Goal: Find specific page/section: Locate a particular part of the current website

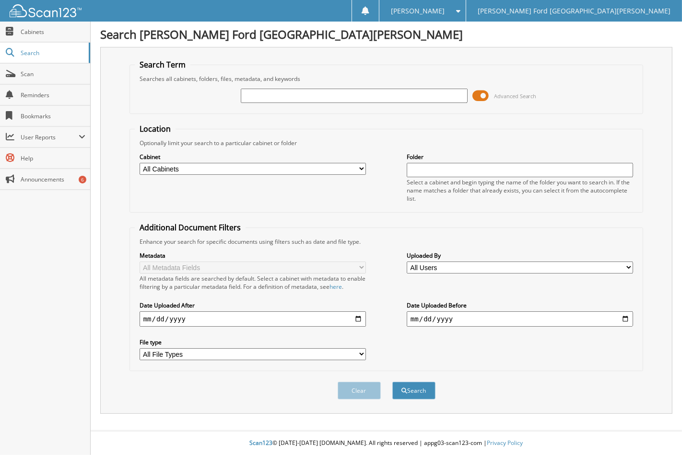
click at [304, 90] on input "text" at bounding box center [354, 96] width 226 height 14
type input "2555960"
click at [392, 382] on button "Search" at bounding box center [413, 391] width 43 height 18
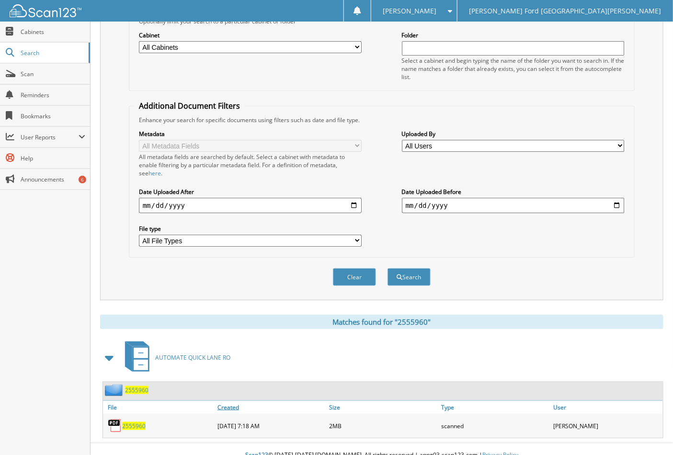
scroll to position [125, 0]
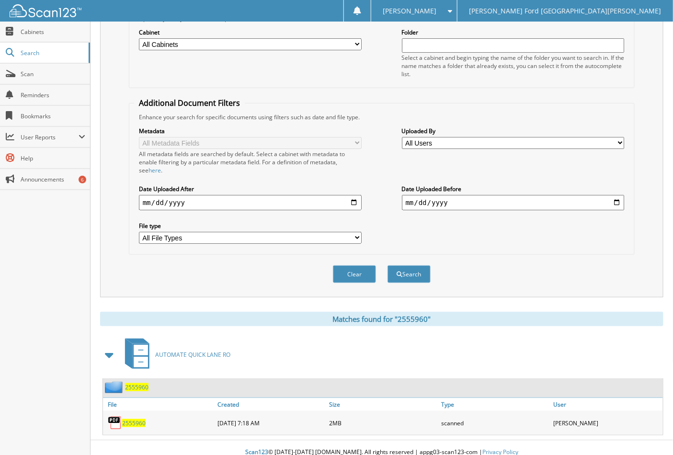
click at [144, 419] on span "2555960" at bounding box center [133, 423] width 23 height 8
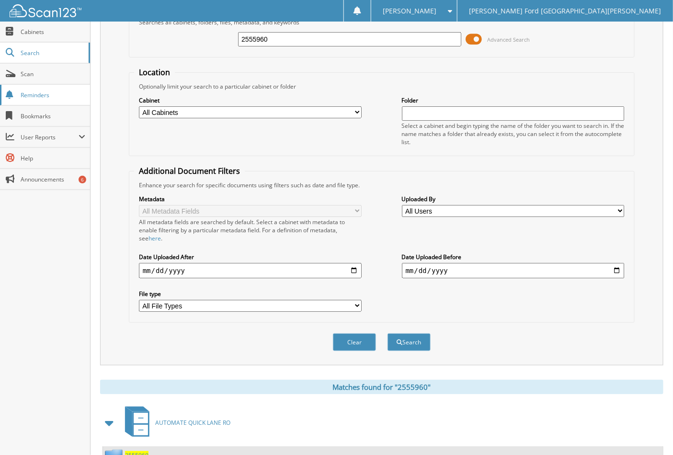
scroll to position [0, 0]
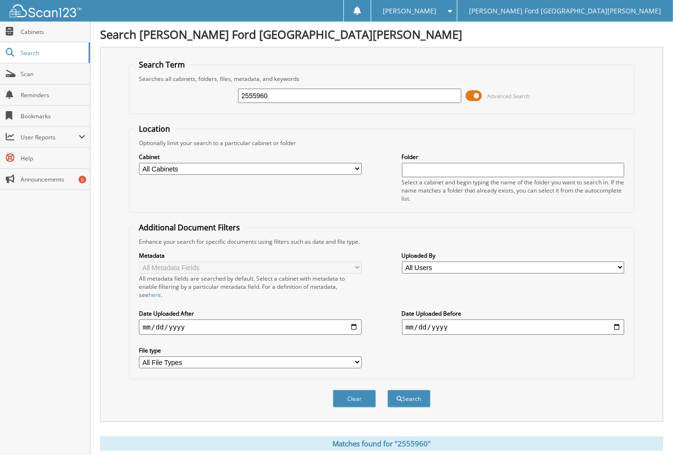
drag, startPoint x: 301, startPoint y: 96, endPoint x: 309, endPoint y: 104, distance: 11.5
click at [301, 97] on input "2555960" at bounding box center [349, 96] width 223 height 14
type input "2"
type input "2555084"
click at [410, 390] on button "Search" at bounding box center [409, 399] width 43 height 18
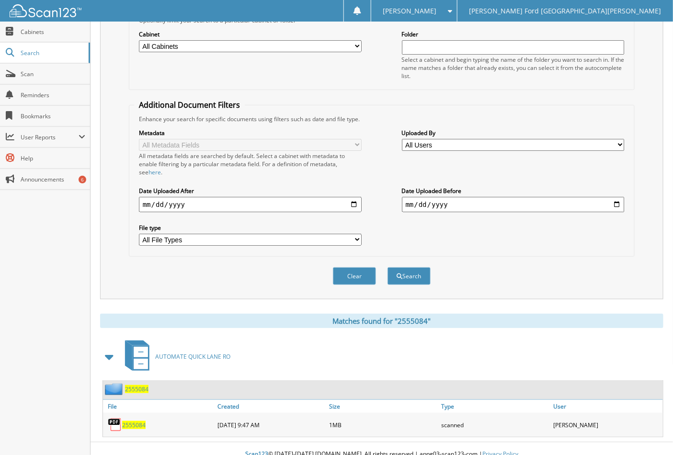
scroll to position [125, 0]
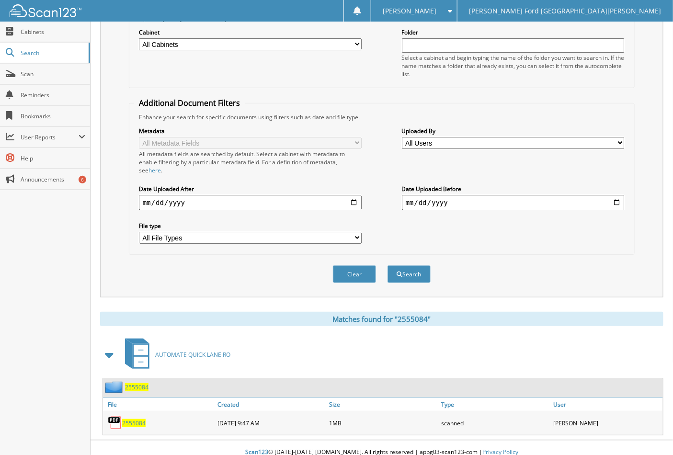
click at [130, 419] on span "2555084" at bounding box center [133, 423] width 23 height 8
